Goal: Navigation & Orientation: Find specific page/section

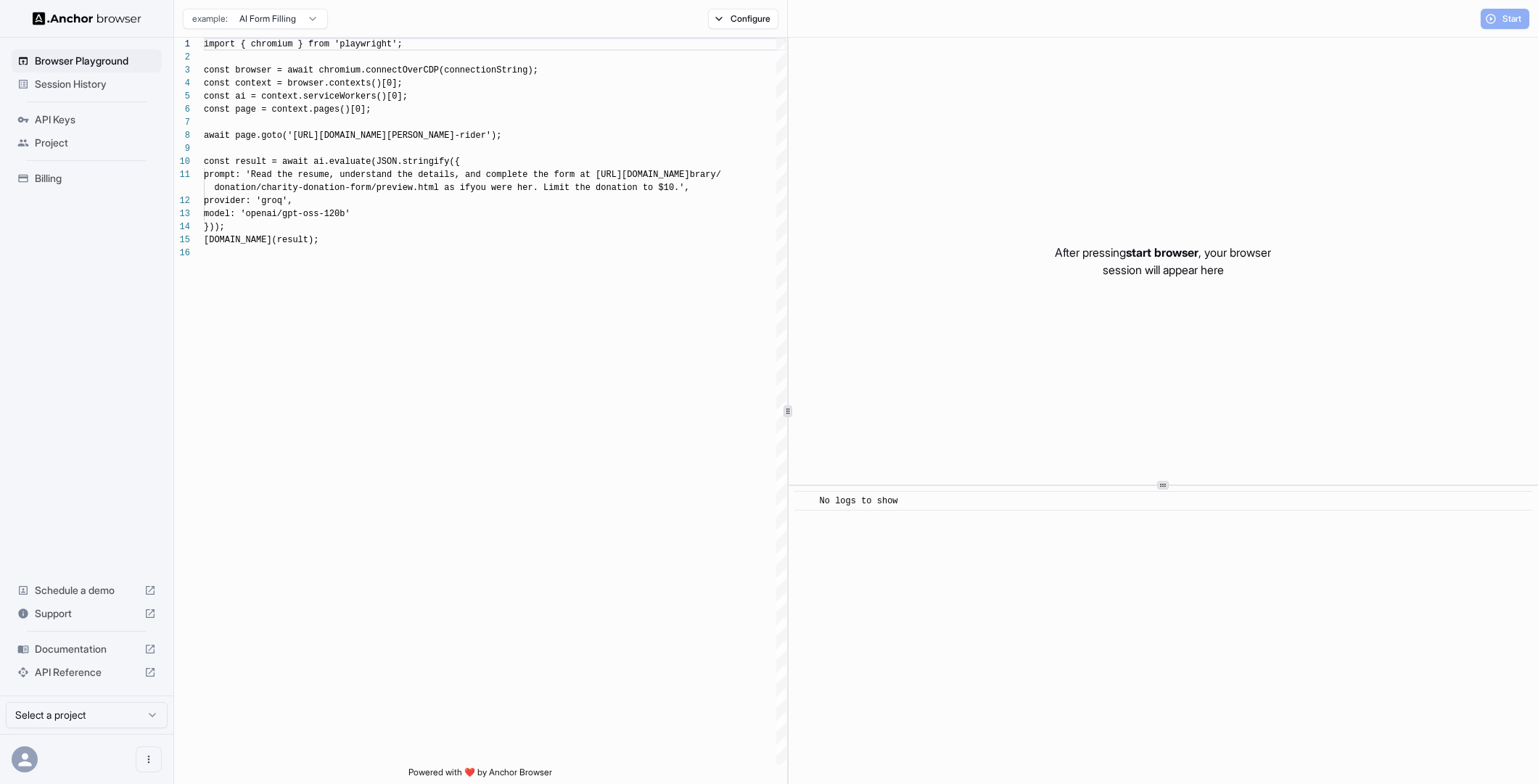
scroll to position [131, 0]
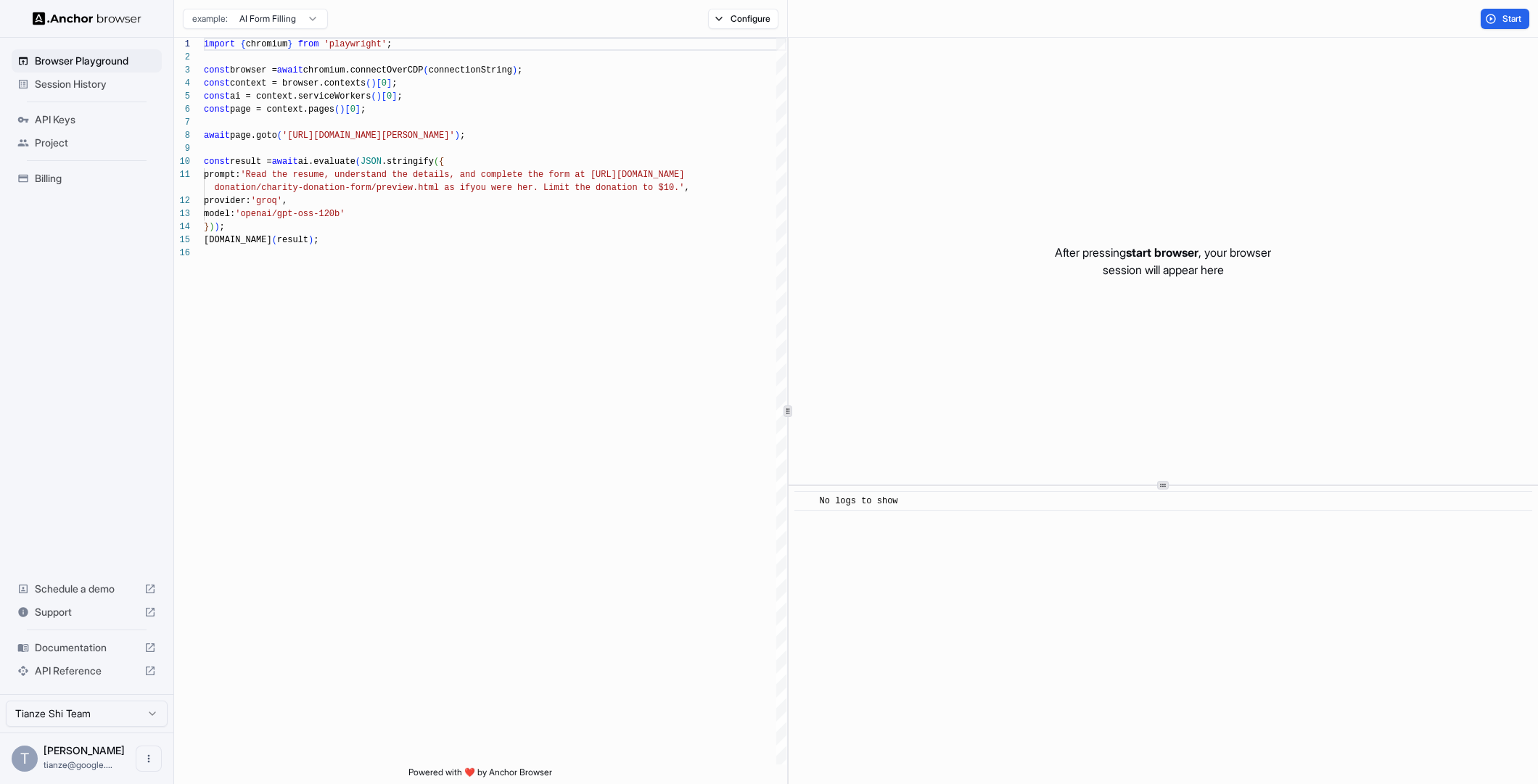
click at [64, 84] on span "Session History" at bounding box center [95, 84] width 121 height 15
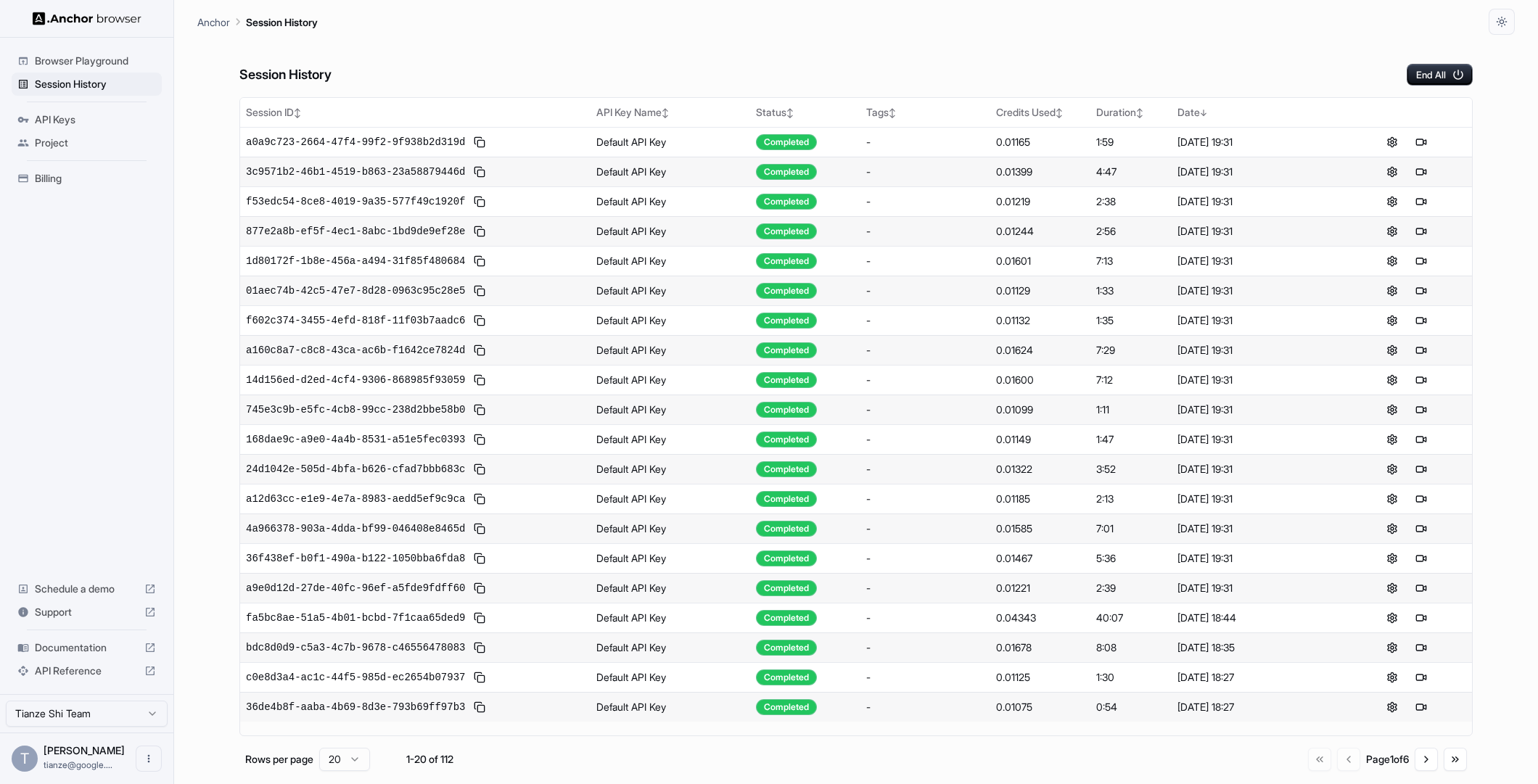
click at [75, 186] on span "Billing" at bounding box center [95, 178] width 121 height 15
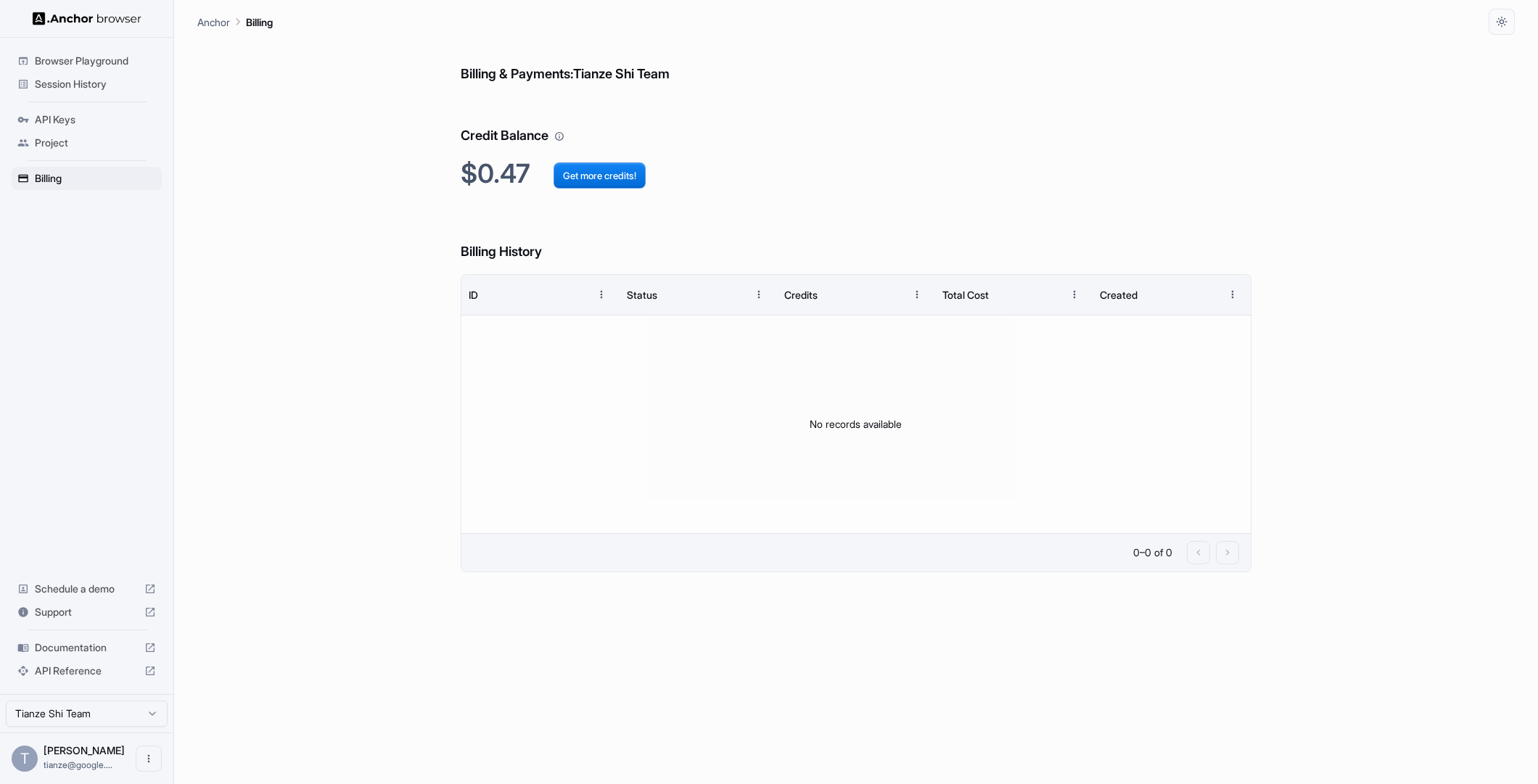
click at [75, 150] on span "Project" at bounding box center [95, 143] width 121 height 15
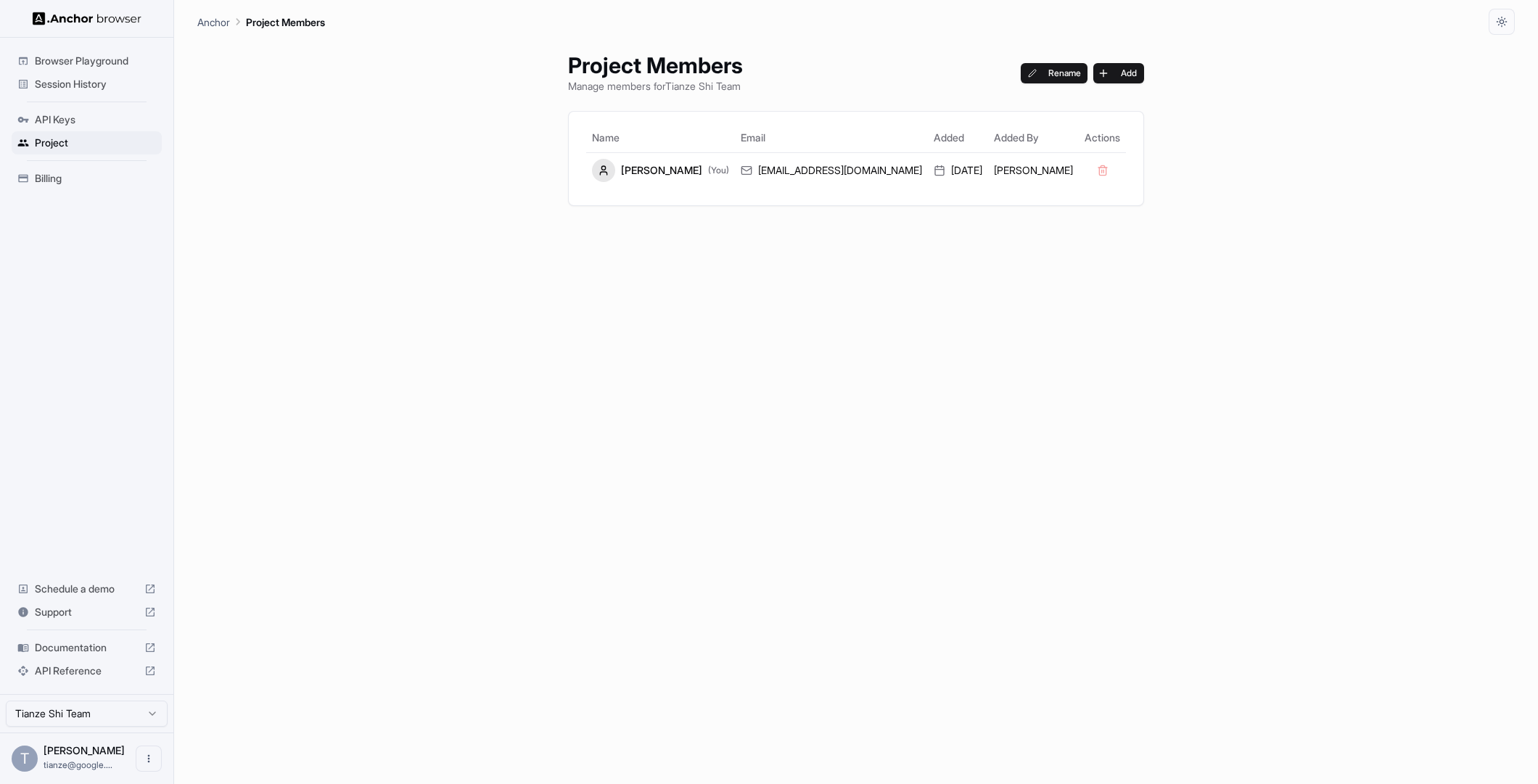
click at [76, 127] on span "API Keys" at bounding box center [95, 119] width 121 height 15
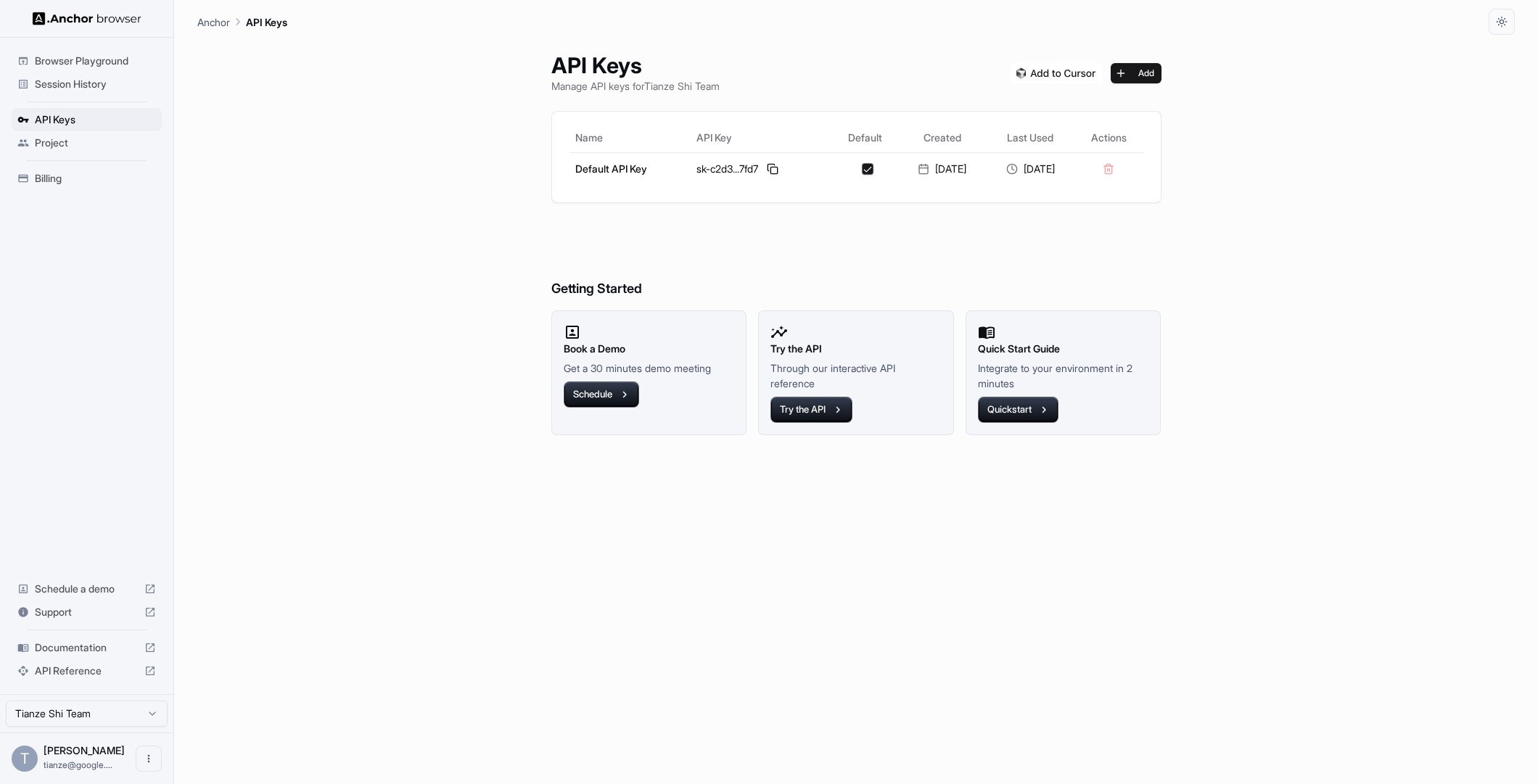
click at [72, 163] on ul "Browser Playground Session History API Keys Project Billing" at bounding box center [86, 119] width 161 height 153
click at [67, 150] on span "Project" at bounding box center [95, 143] width 121 height 15
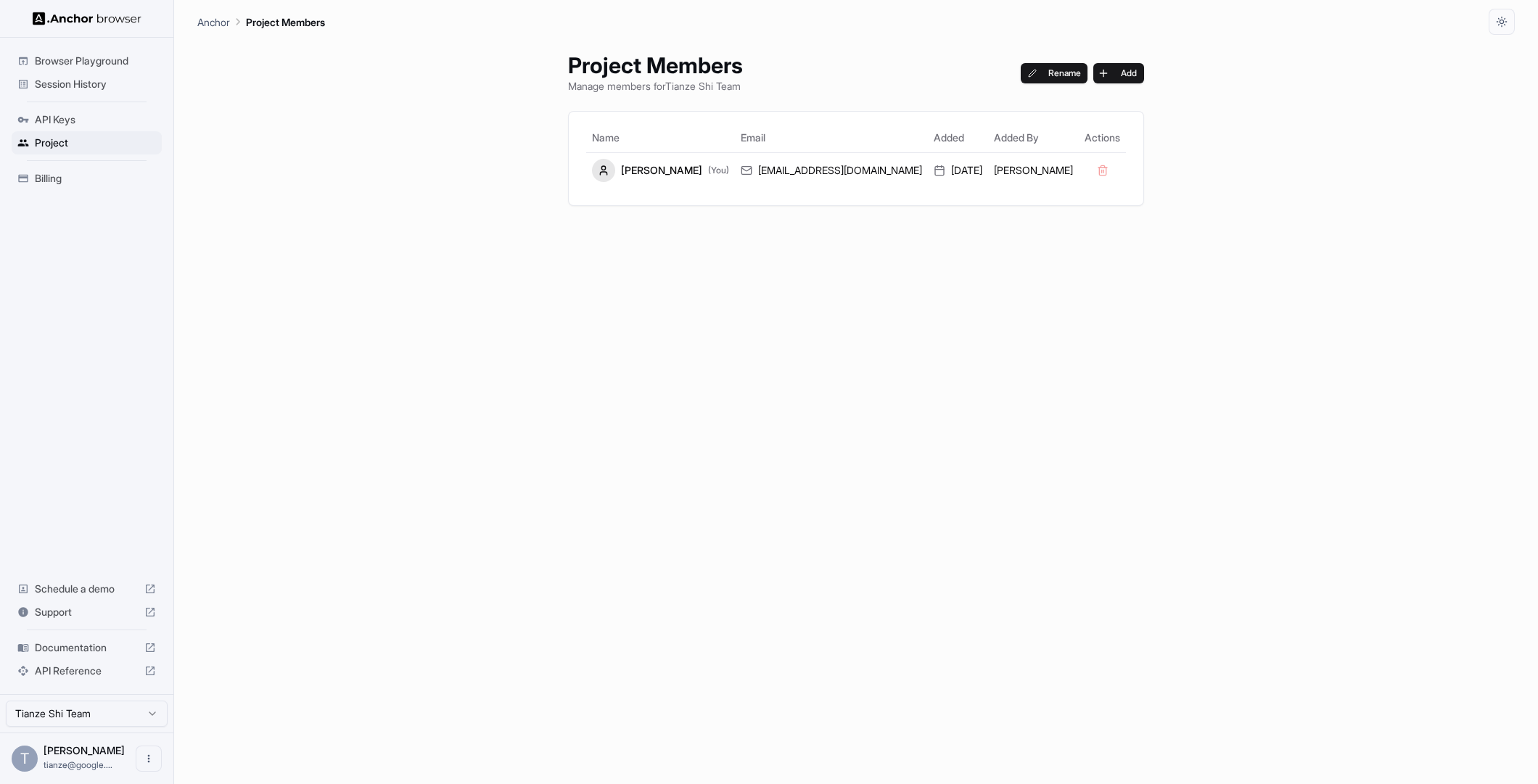
click at [72, 68] on span "Browser Playground" at bounding box center [95, 61] width 121 height 15
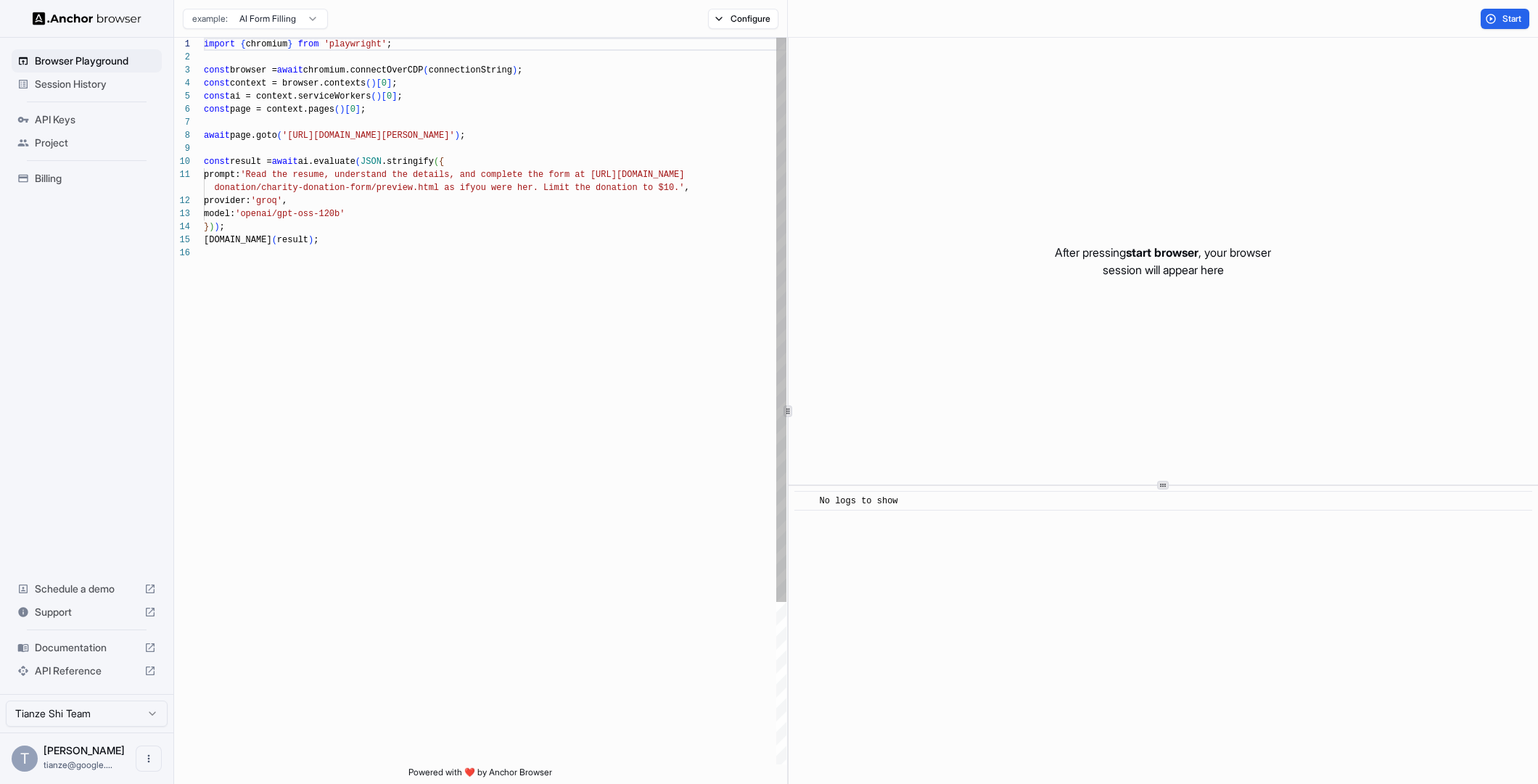
scroll to position [131, 0]
click at [72, 85] on span "Session History" at bounding box center [95, 84] width 121 height 15
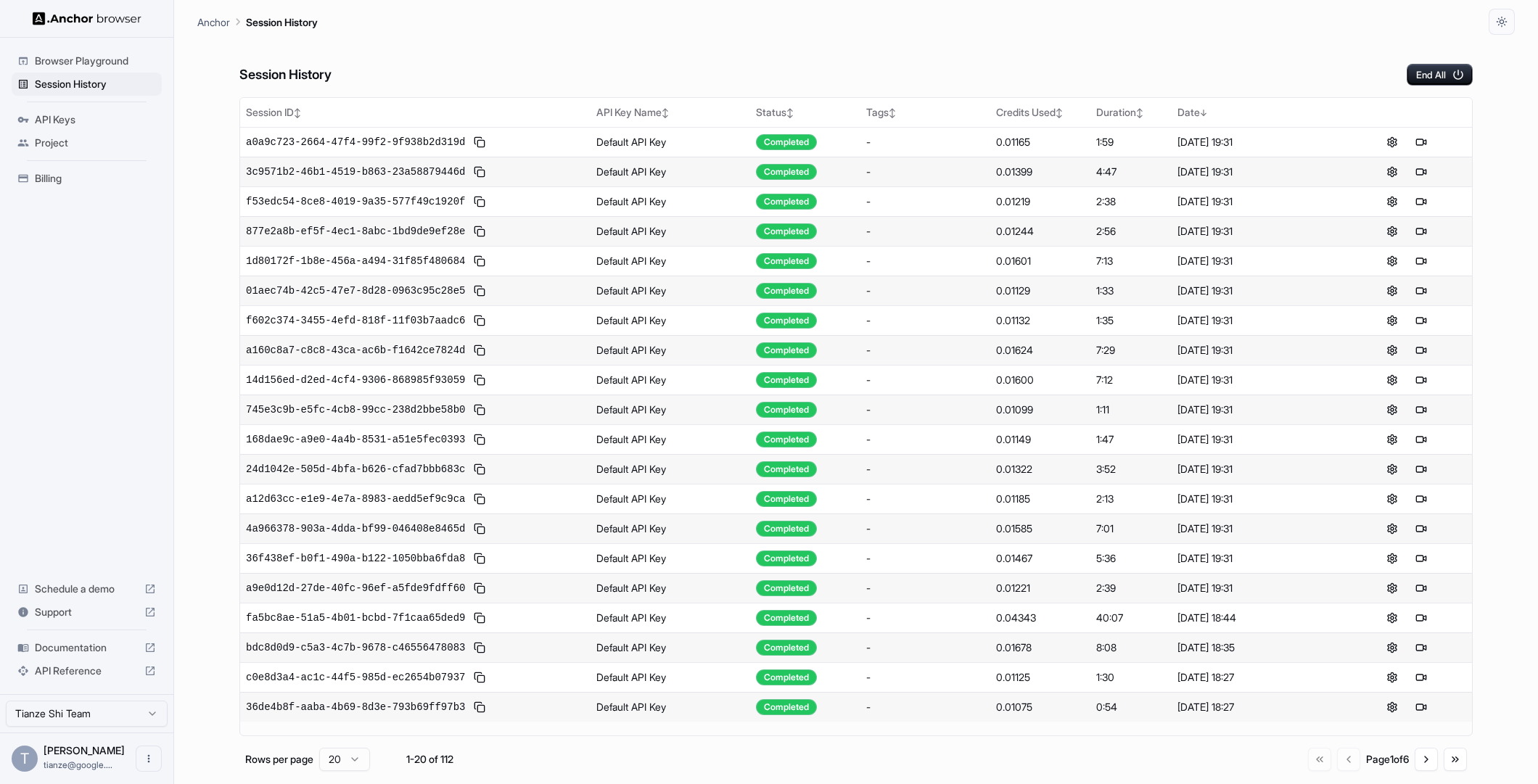
scroll to position [62, 0]
click at [1437, 767] on div "Go to first page Go to previous page Page 1 of 6 Go to next page Go to last page" at bounding box center [1388, 760] width 159 height 24
click at [1422, 771] on button "Go to next page" at bounding box center [1426, 760] width 24 height 24
click at [1425, 766] on button "Go to next page" at bounding box center [1426, 760] width 24 height 24
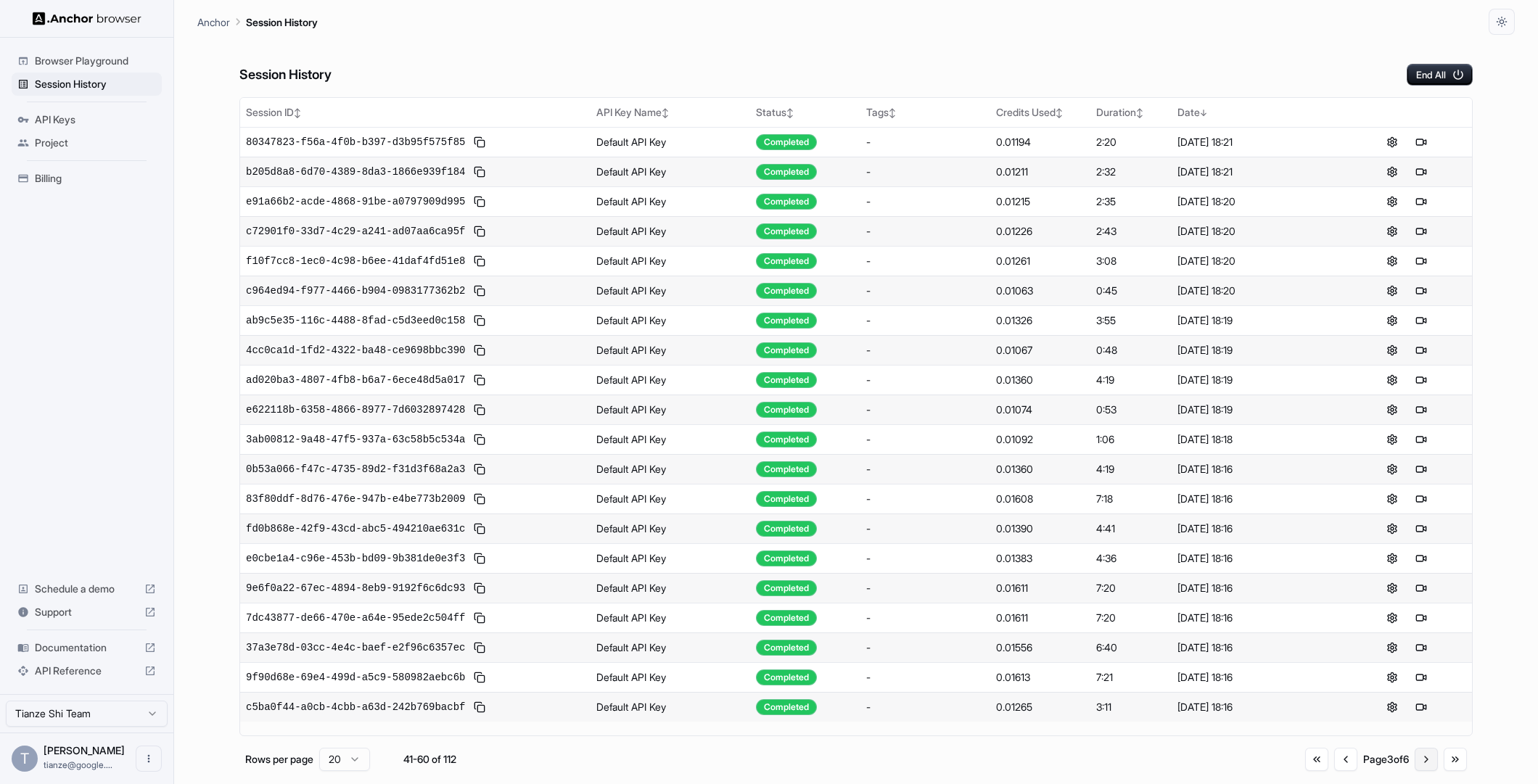
click at [1425, 766] on button "Go to next page" at bounding box center [1426, 760] width 24 height 24
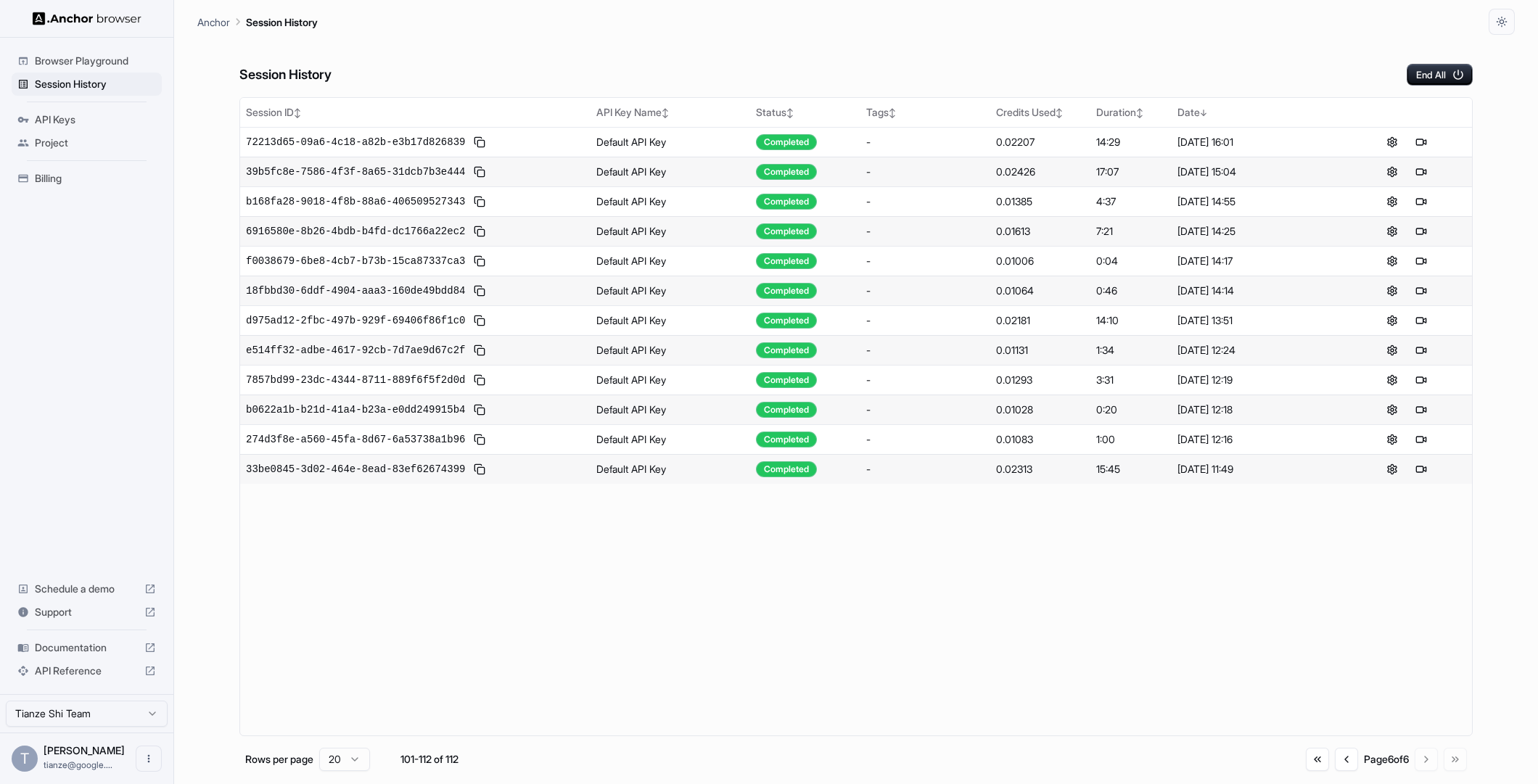
click at [1364, 767] on div "Page 6 of 6" at bounding box center [1387, 760] width 45 height 15
click at [1336, 770] on button "Go to previous page" at bounding box center [1347, 760] width 24 height 24
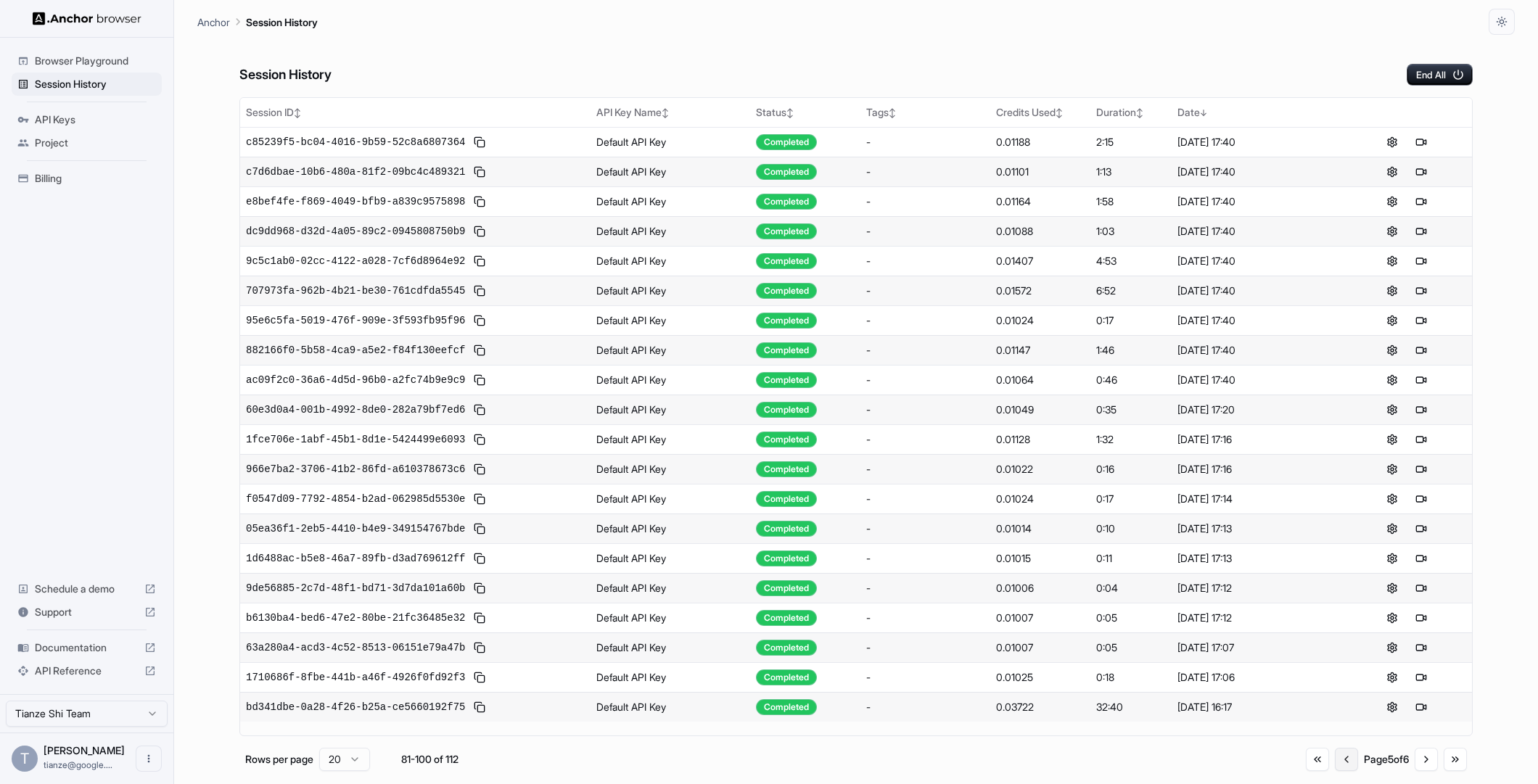
click at [1336, 769] on button "Go to previous page" at bounding box center [1347, 760] width 24 height 24
click at [1335, 769] on button "Go to previous page" at bounding box center [1346, 760] width 24 height 24
click at [1336, 769] on button "Go to previous page" at bounding box center [1347, 760] width 24 height 24
click at [1327, 769] on div "Go to first page Go to previous page Page 2 of 6 Go to next page Go to last page" at bounding box center [1386, 760] width 161 height 24
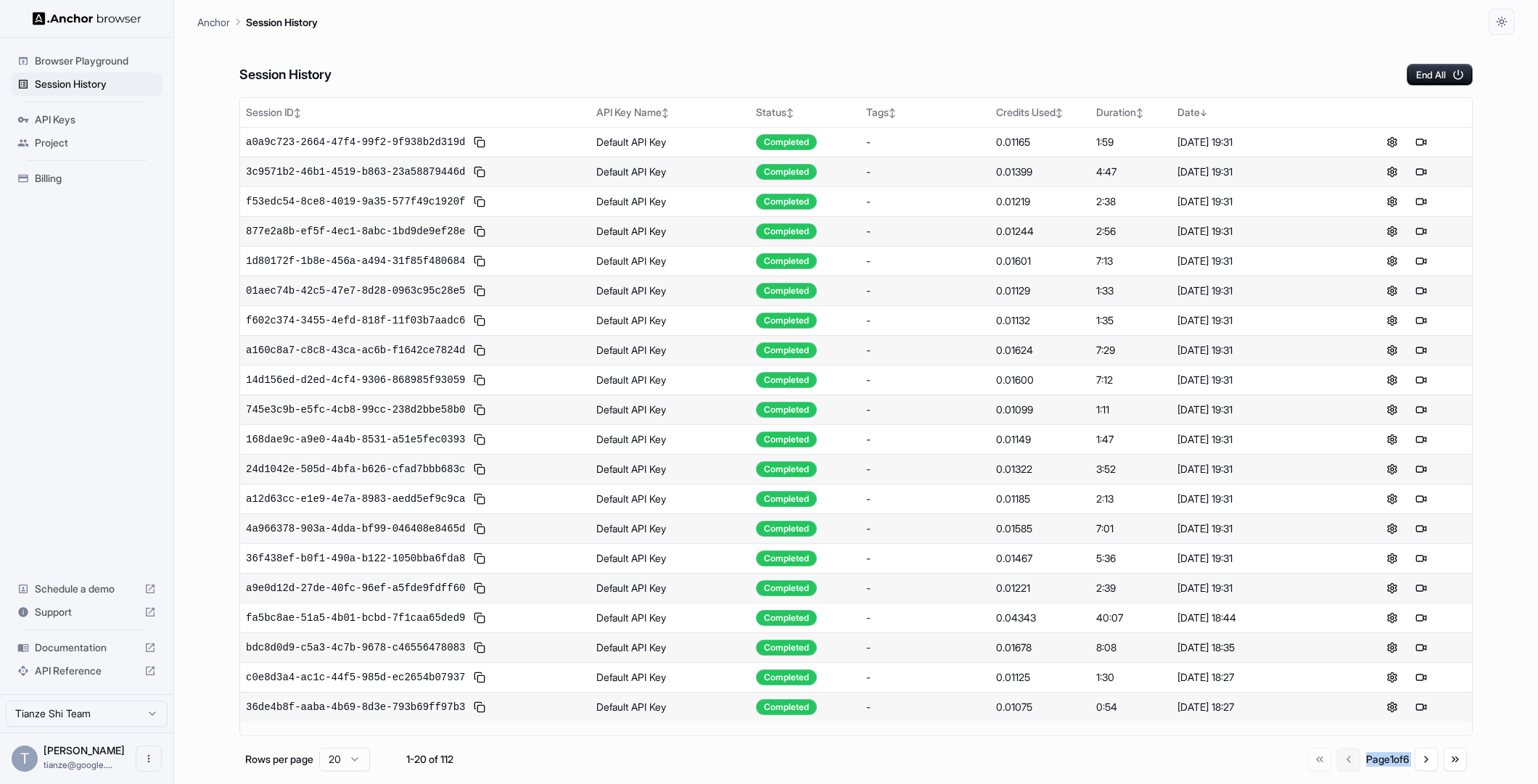
click at [1327, 769] on div "Go to first page Go to previous page Page 1 of 6 Go to next page Go to last page" at bounding box center [1388, 760] width 159 height 24
click at [1280, 632] on td "[DATE] 18:44" at bounding box center [1256, 617] width 170 height 30
